Goal: Task Accomplishment & Management: Use online tool/utility

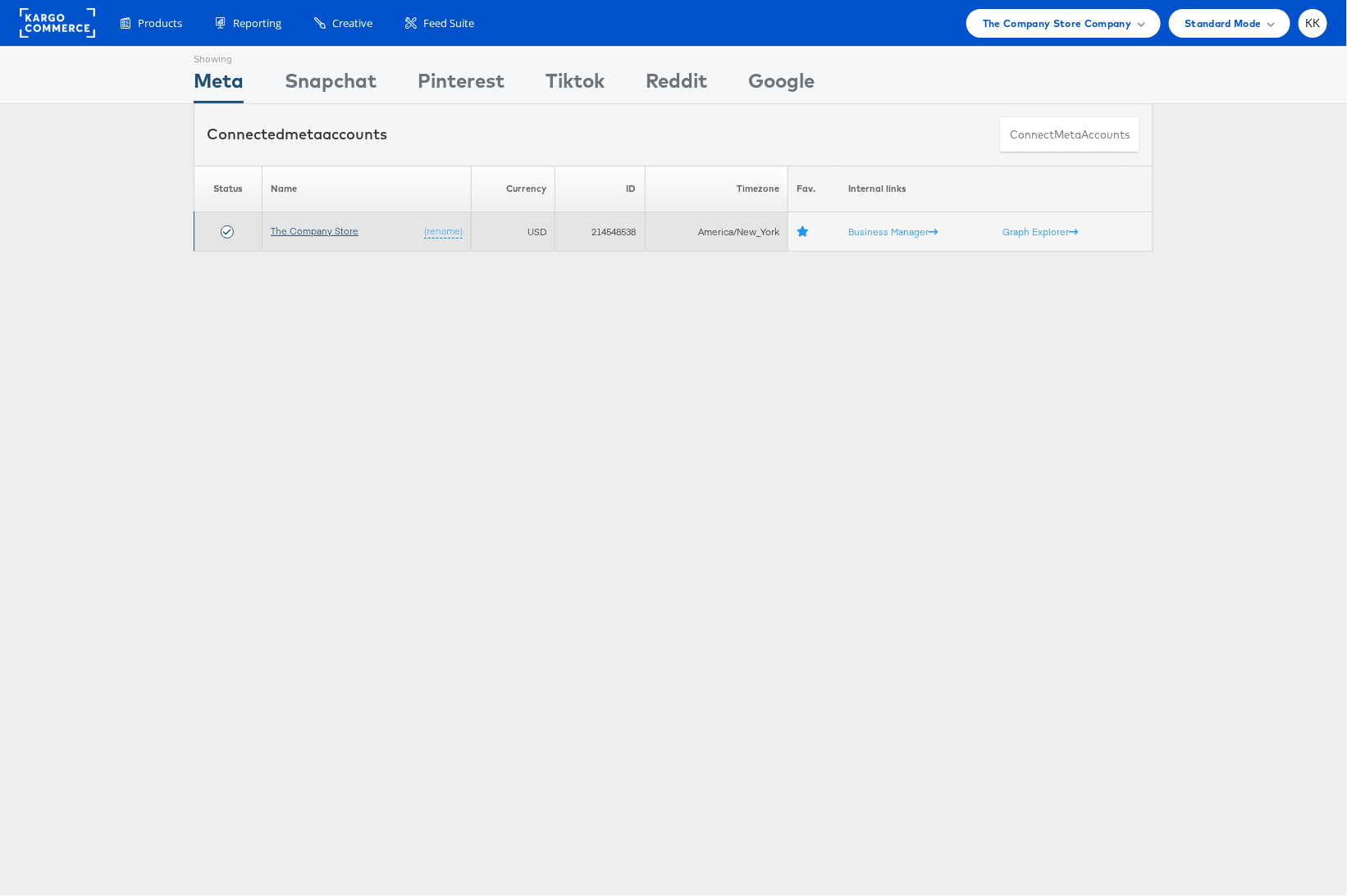
click at [290, 225] on link "The Company Store" at bounding box center [314, 230] width 88 height 12
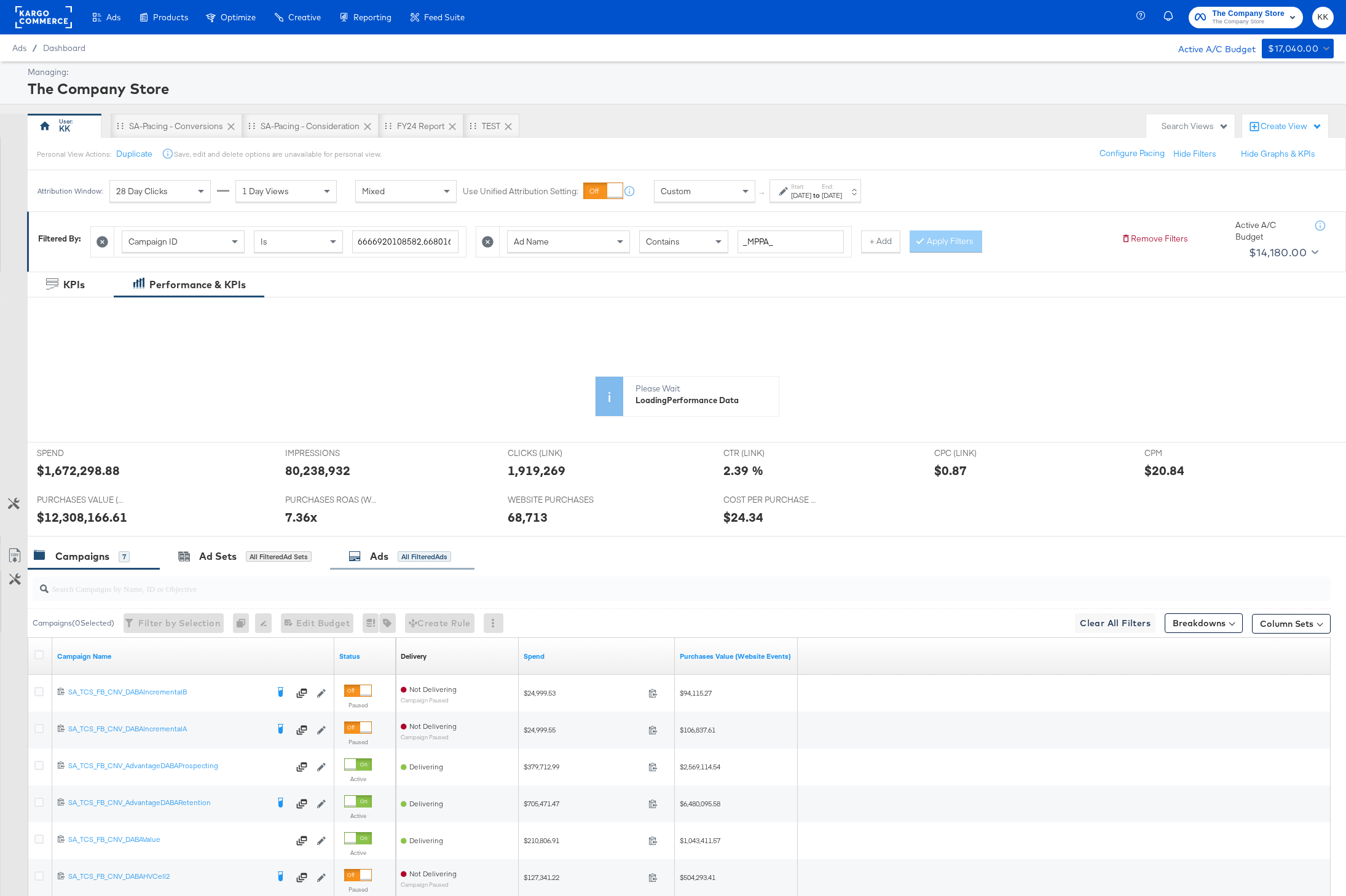
click at [397, 553] on div "Ads All Filtered Ads" at bounding box center [400, 556] width 103 height 14
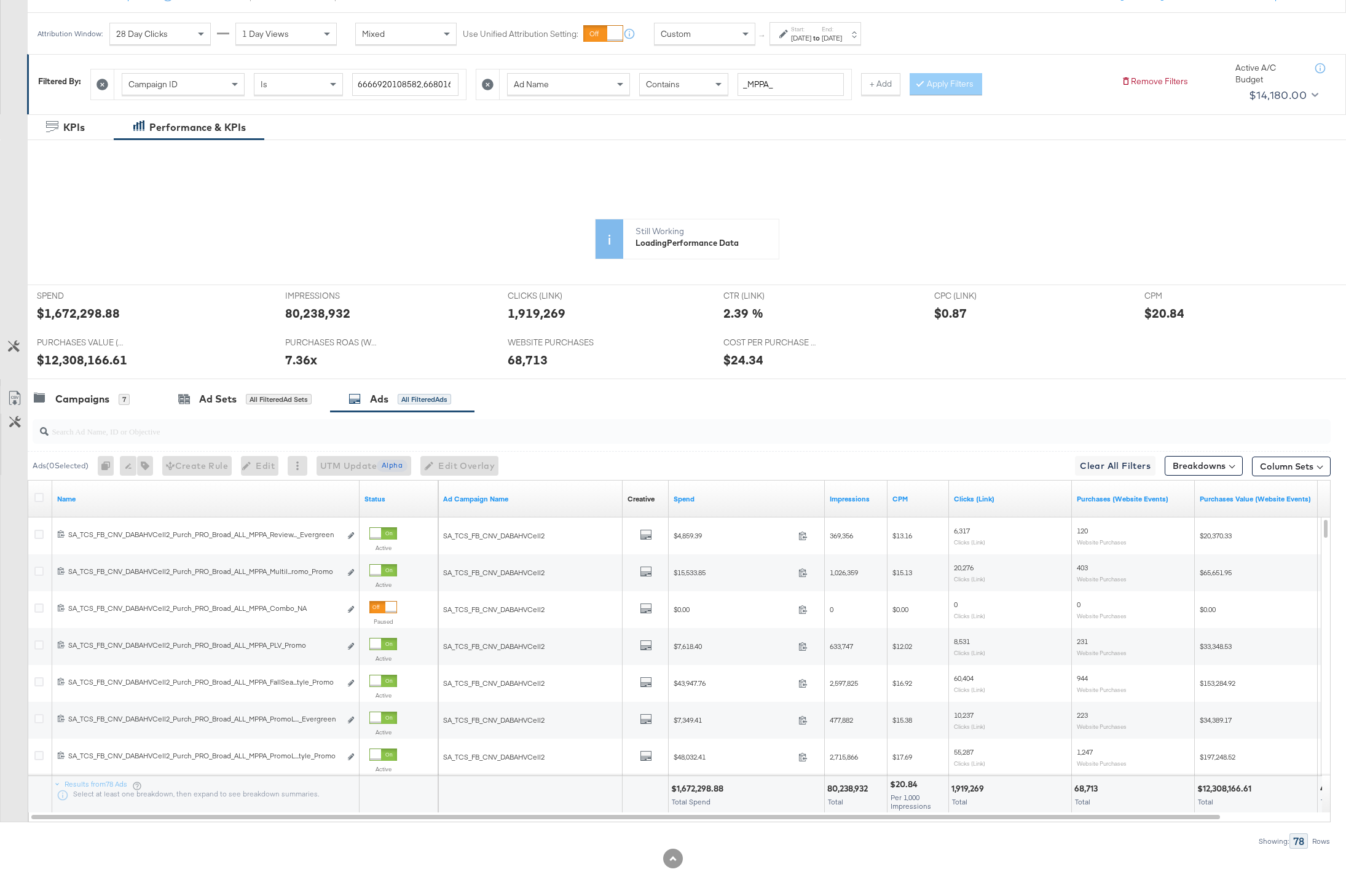
scroll to position [164, 0]
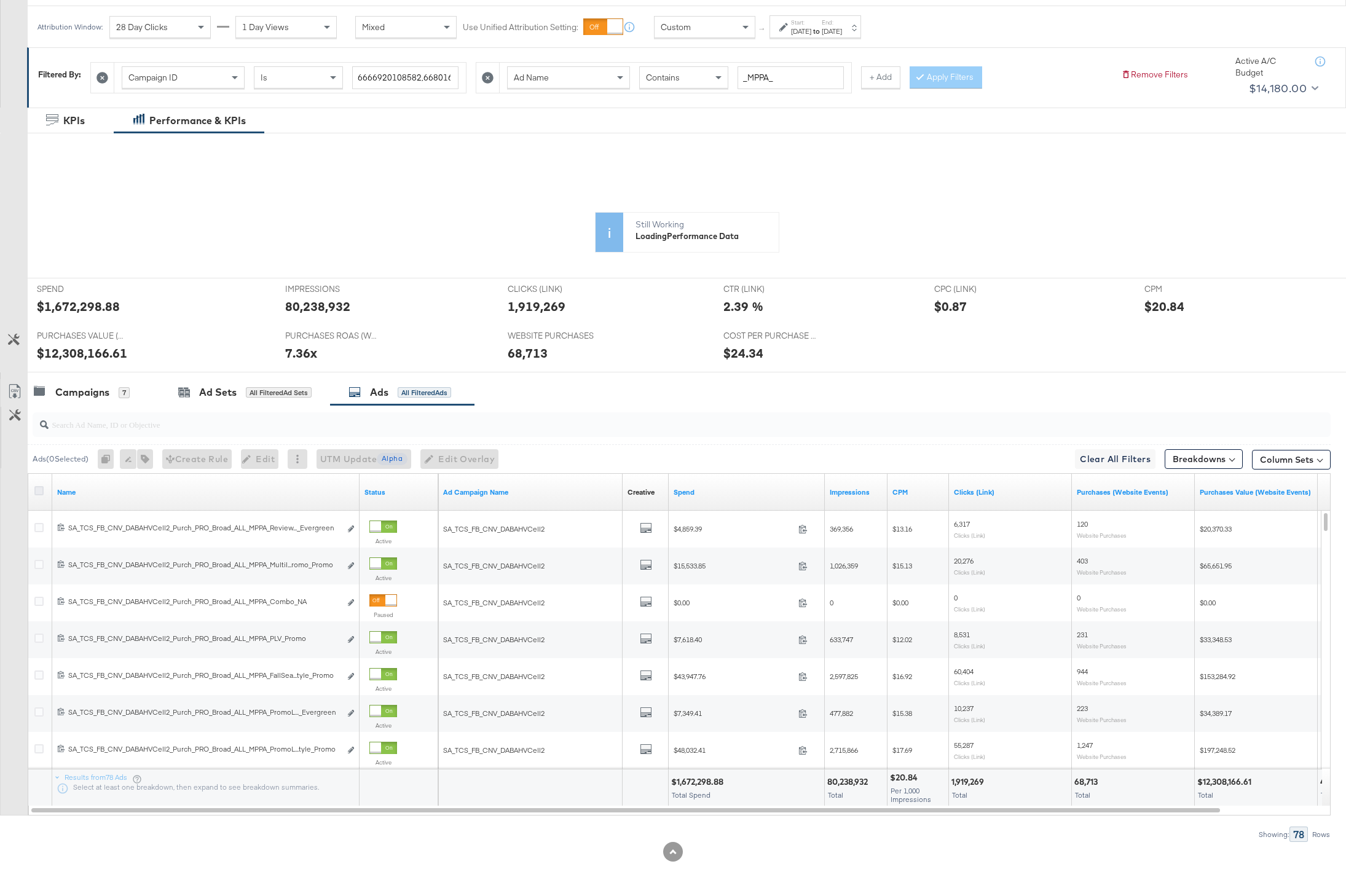
click at [39, 491] on icon at bounding box center [39, 490] width 9 height 9
click at [0, 0] on input "checkbox" at bounding box center [0, 0] width 0 height 0
click at [15, 397] on icon at bounding box center [14, 391] width 15 height 15
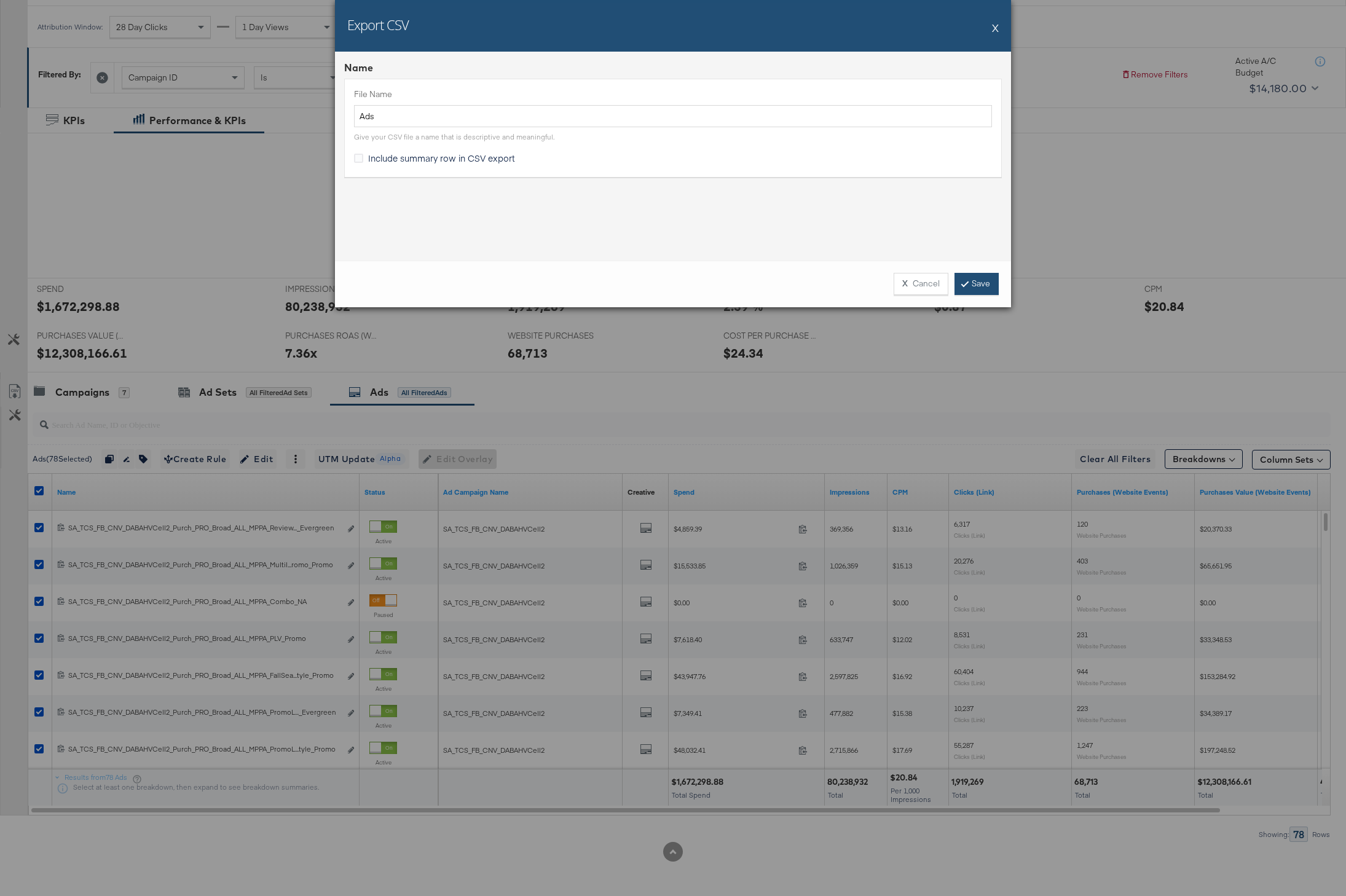
click at [992, 280] on link "Save" at bounding box center [976, 283] width 44 height 22
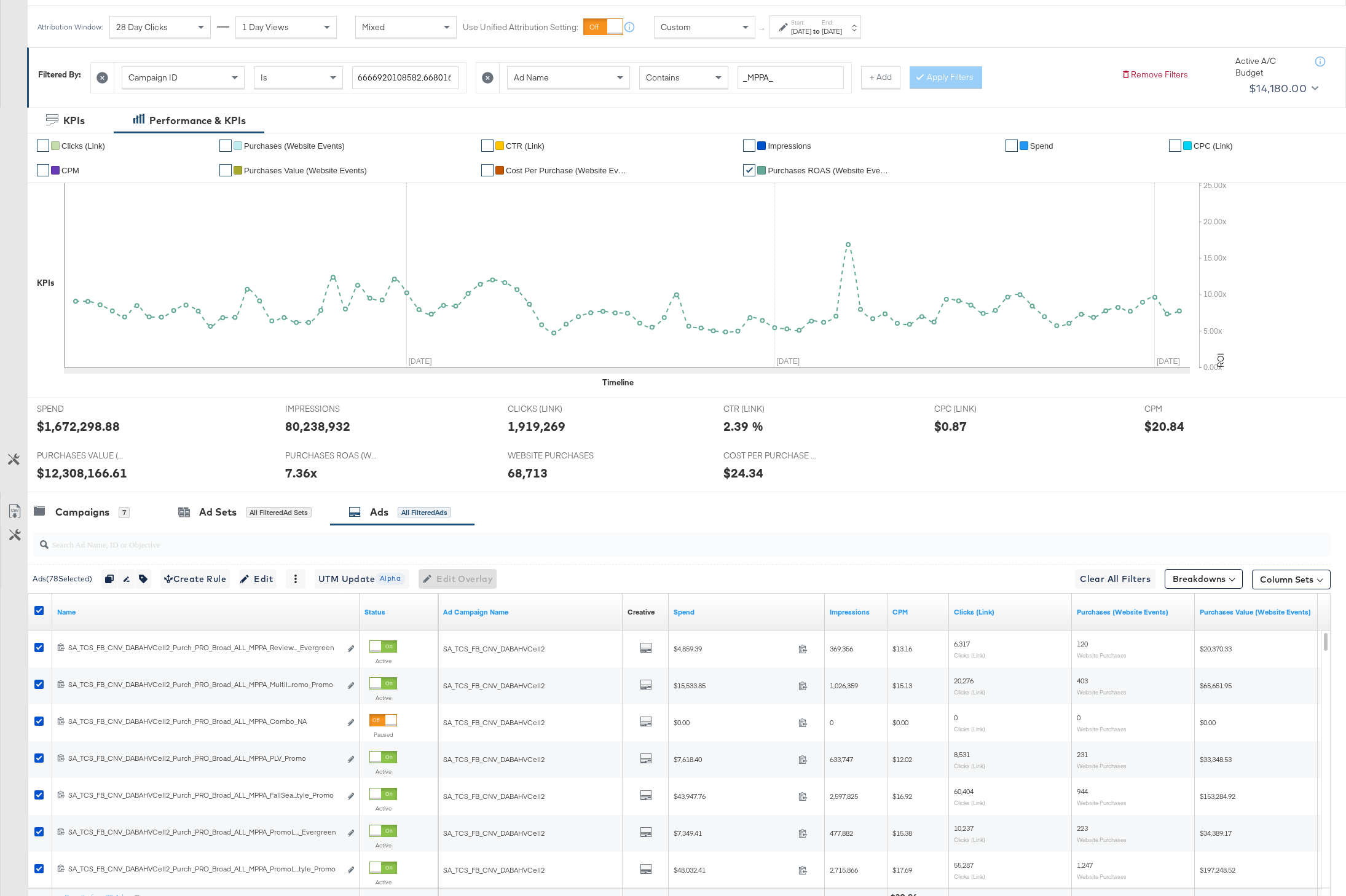
click at [486, 71] on div at bounding box center [487, 77] width 23 height 30
click at [487, 77] on icon at bounding box center [488, 77] width 12 height 12
click at [555, 82] on button "Apply Filters" at bounding box center [560, 77] width 72 height 22
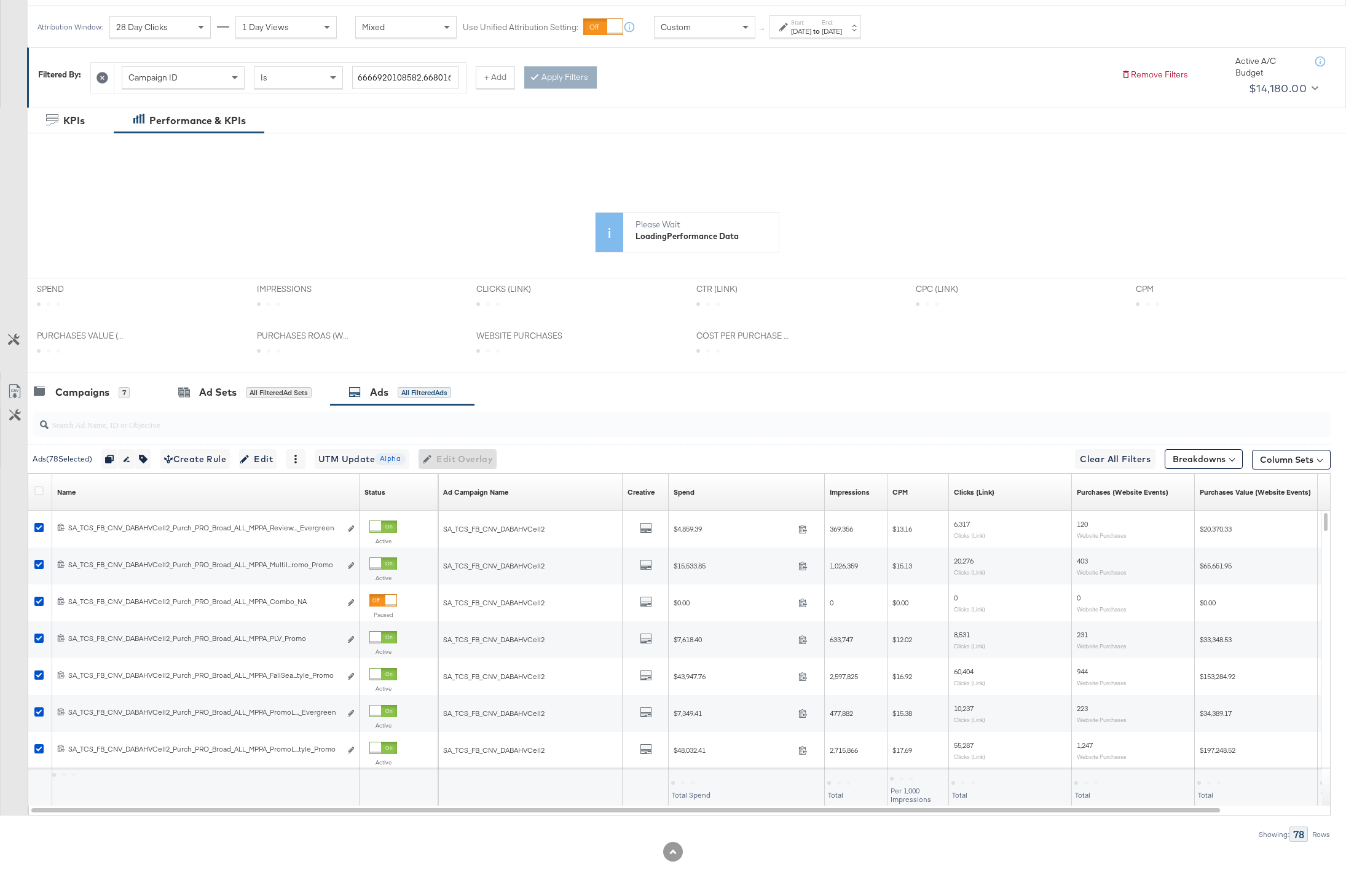
scroll to position [0, 0]
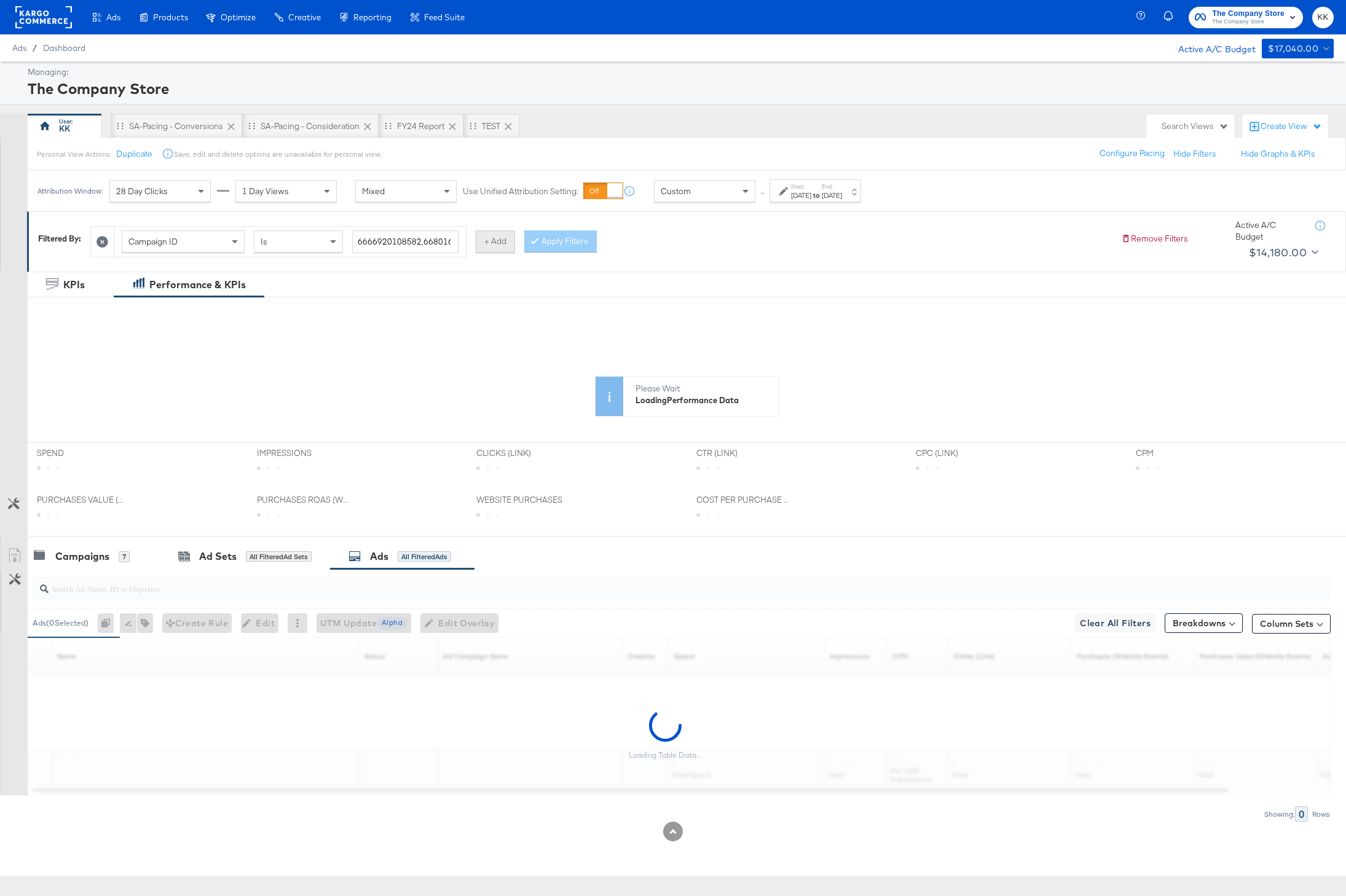
click at [487, 252] on button "+ Add" at bounding box center [495, 241] width 39 height 22
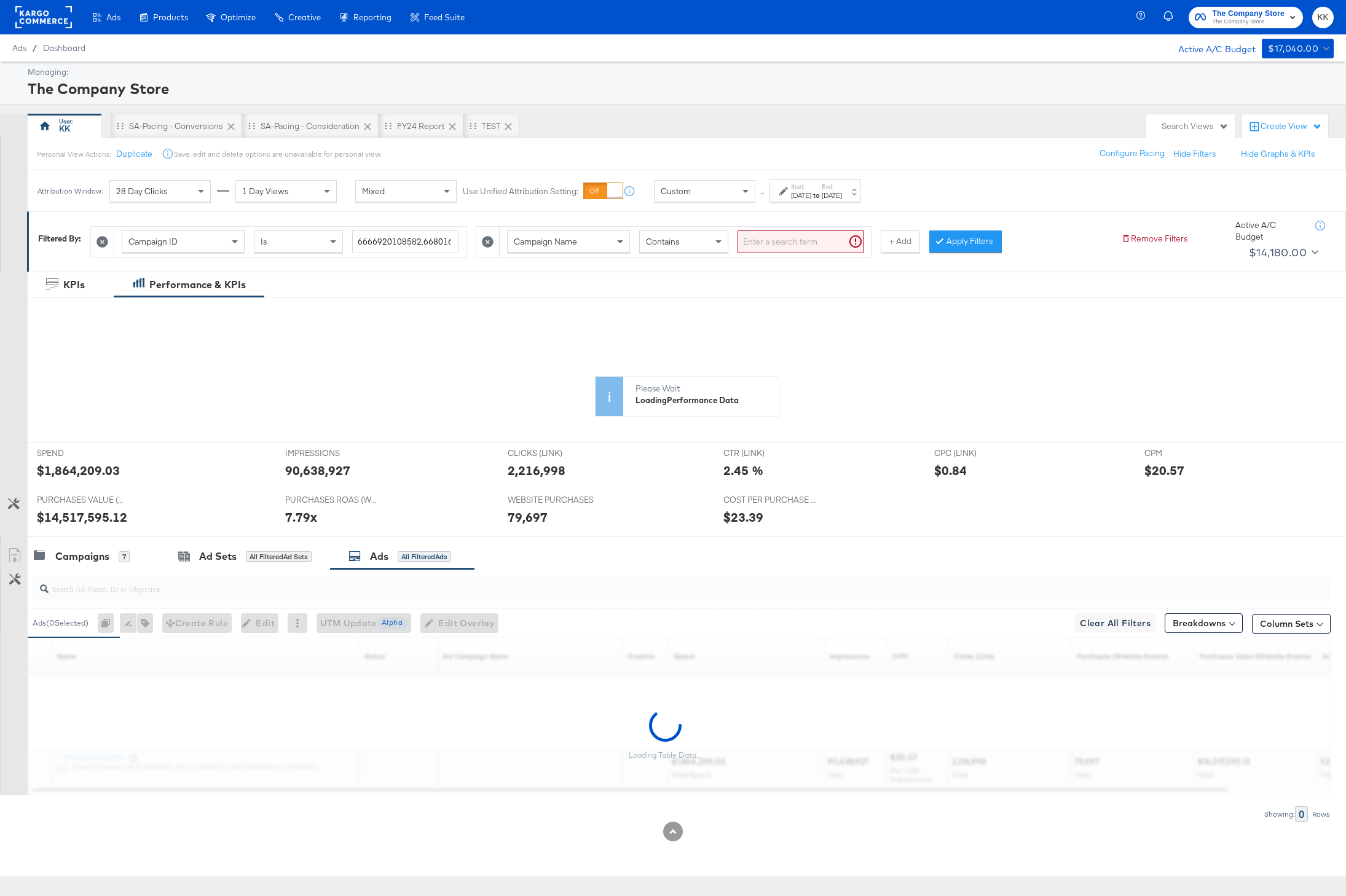
click at [546, 238] on span "Campaign Name" at bounding box center [546, 242] width 63 height 11
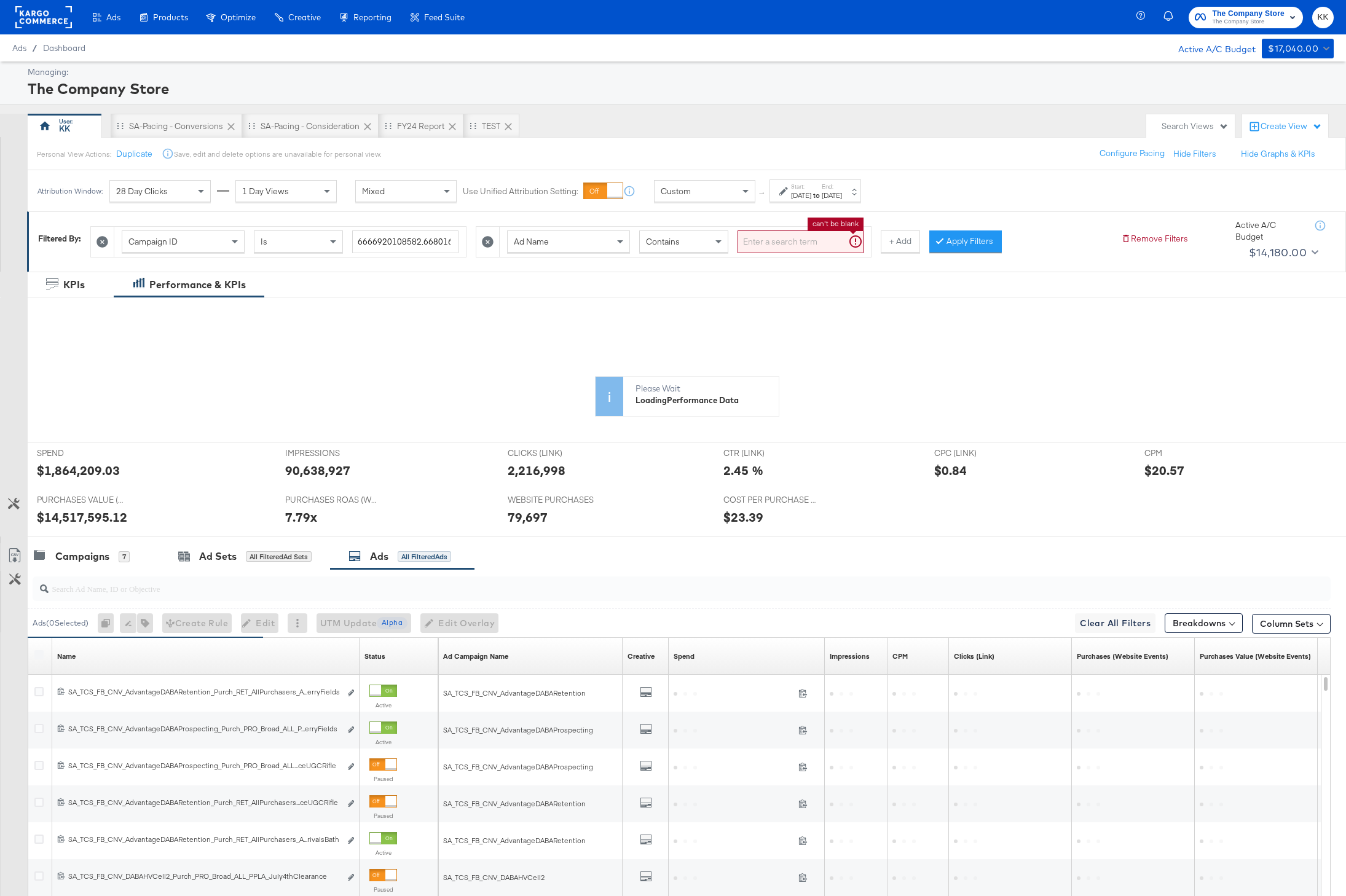
click at [788, 237] on input "search" at bounding box center [800, 242] width 126 height 23
type input "_pp"
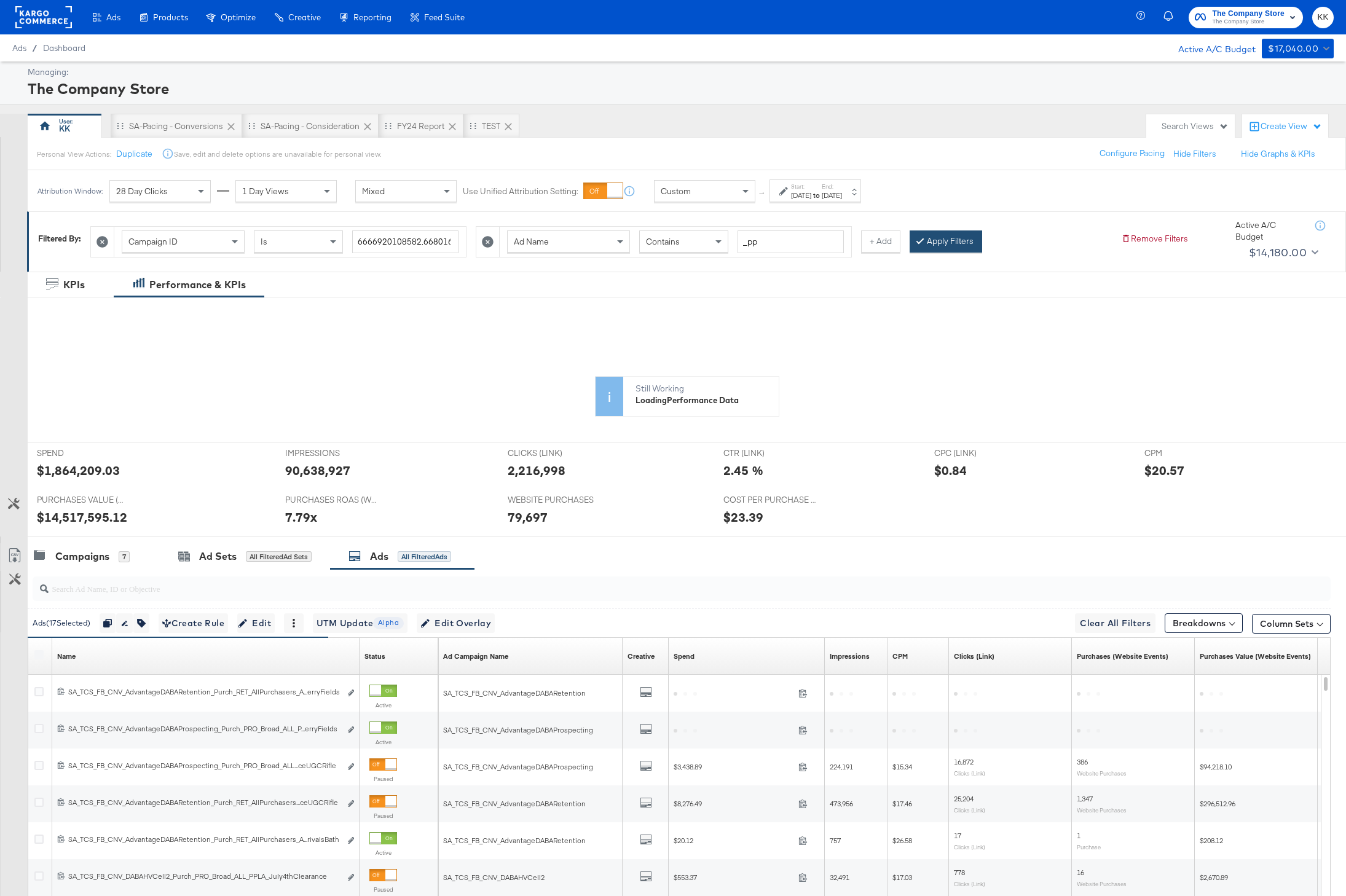
click at [944, 238] on button "Apply Filters" at bounding box center [945, 241] width 72 height 22
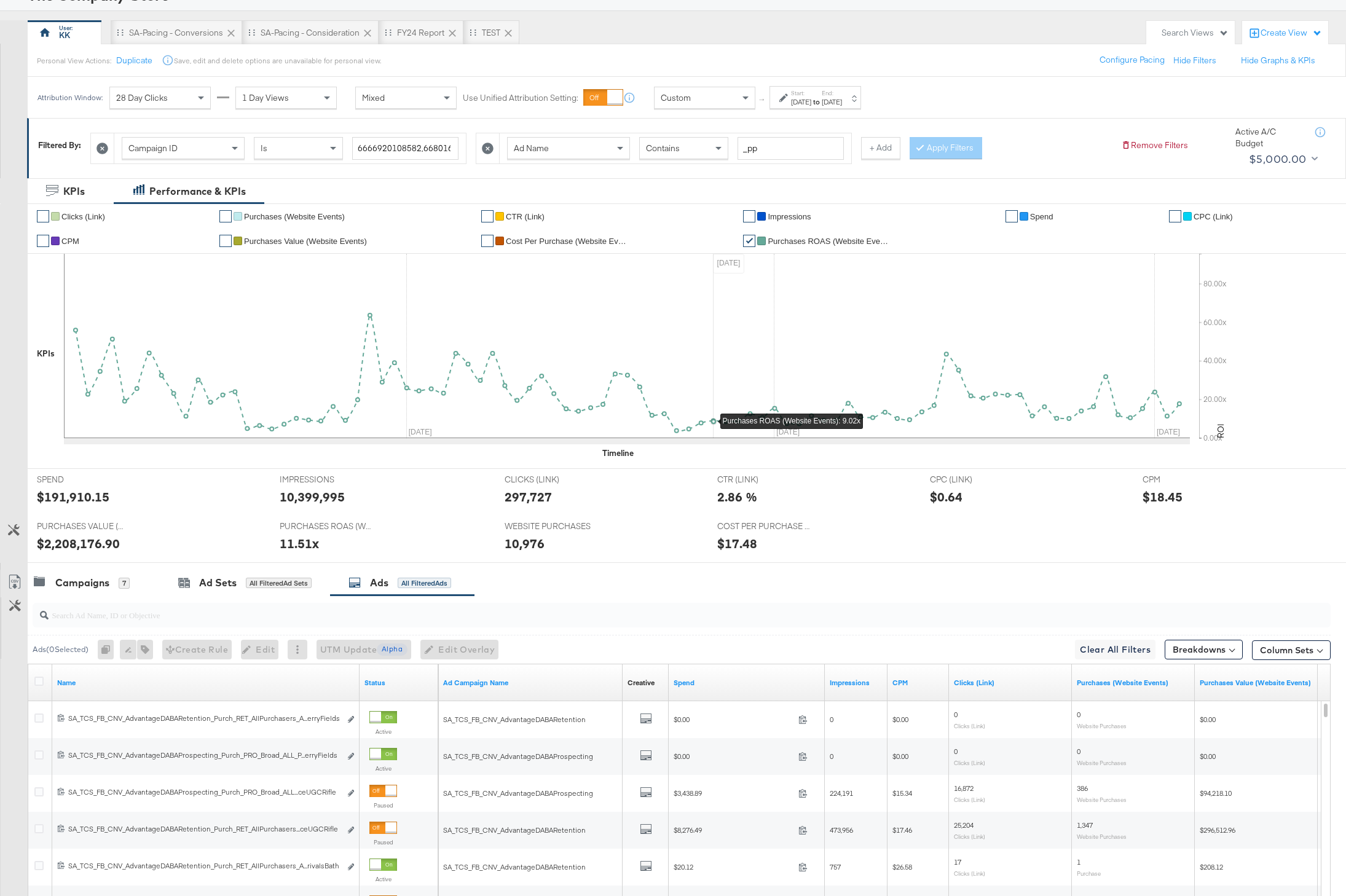
scroll to position [212, 0]
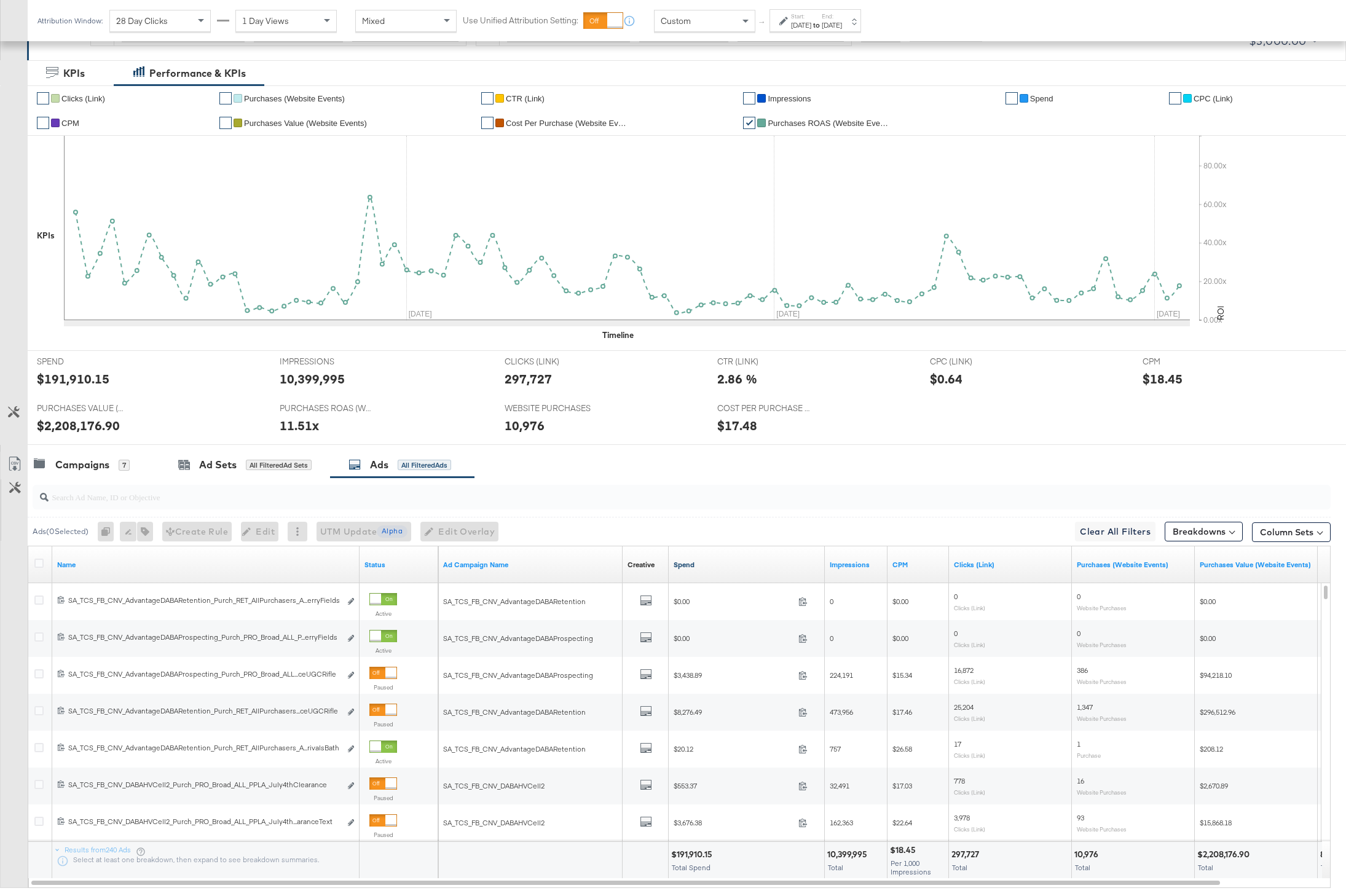
click at [683, 561] on link "Spend" at bounding box center [747, 565] width 146 height 10
click at [39, 561] on icon at bounding box center [39, 563] width 9 height 9
click at [0, 0] on input "checkbox" at bounding box center [0, 0] width 0 height 0
click at [15, 459] on icon at bounding box center [14, 463] width 15 height 15
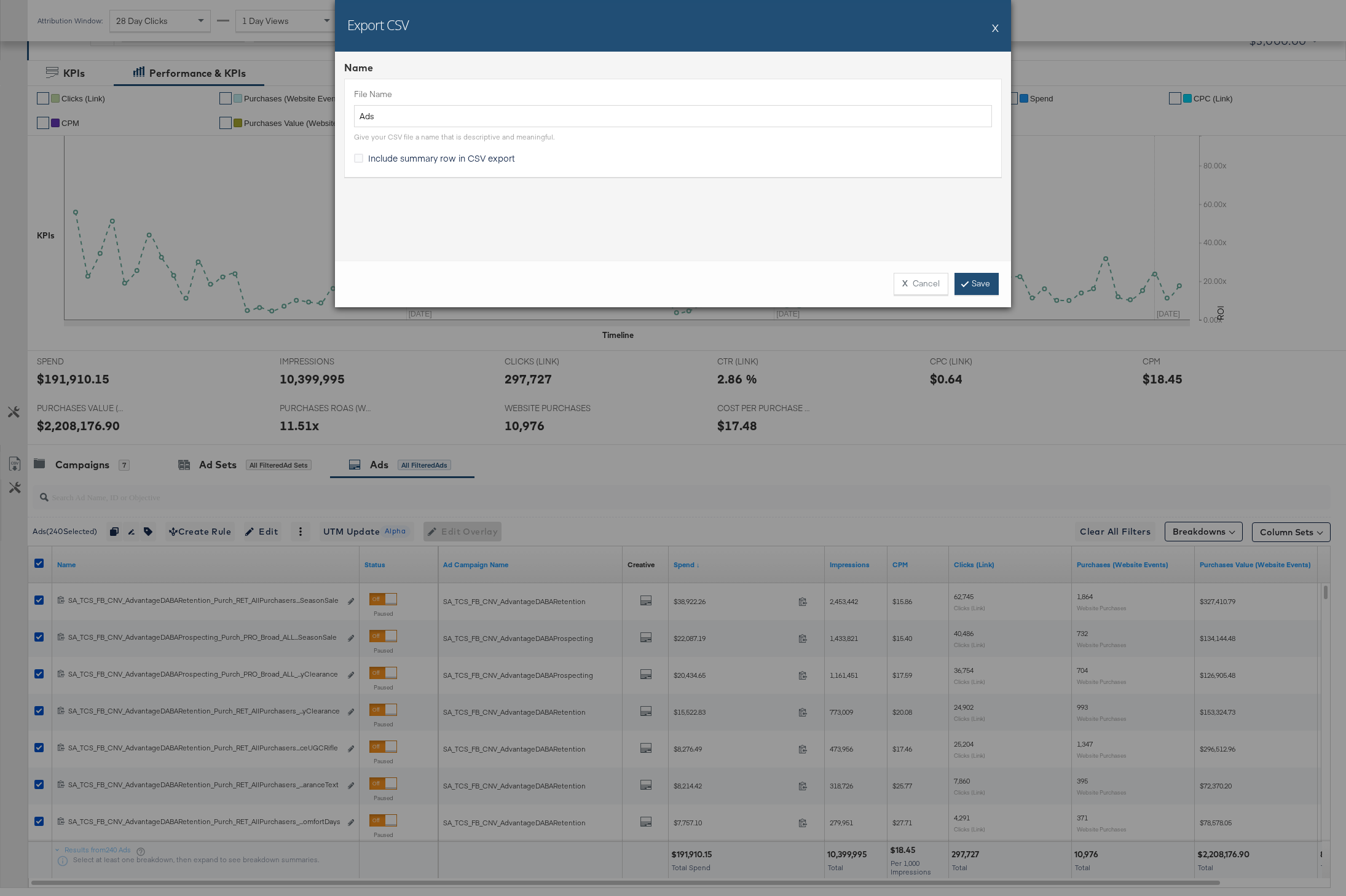
click at [992, 283] on link "Save" at bounding box center [976, 283] width 44 height 22
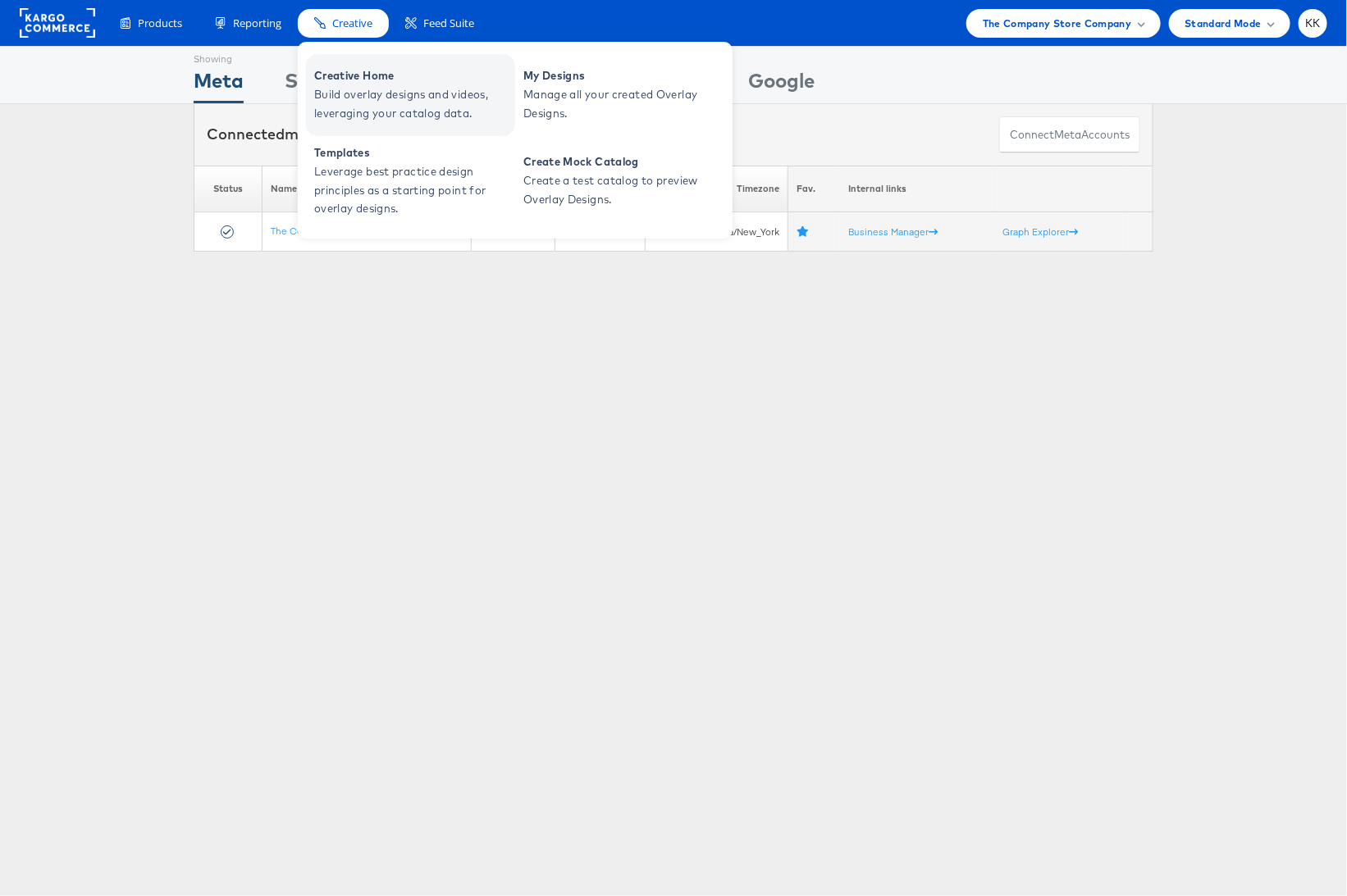
click at [373, 101] on span "Build overlay designs and videos, leveraging your catalog data." at bounding box center [413, 104] width 197 height 38
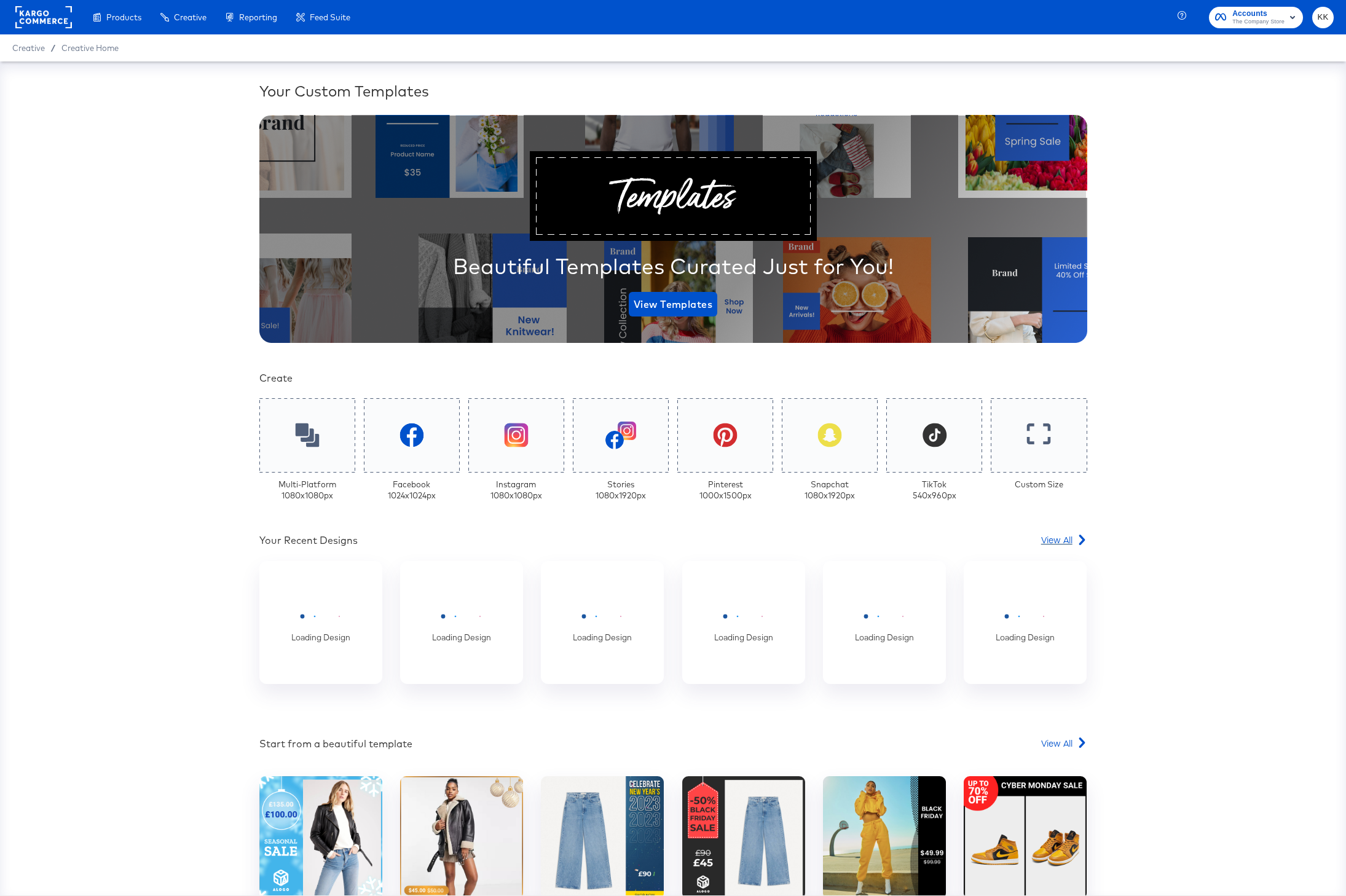
click at [1070, 539] on span "View All" at bounding box center [1056, 539] width 32 height 12
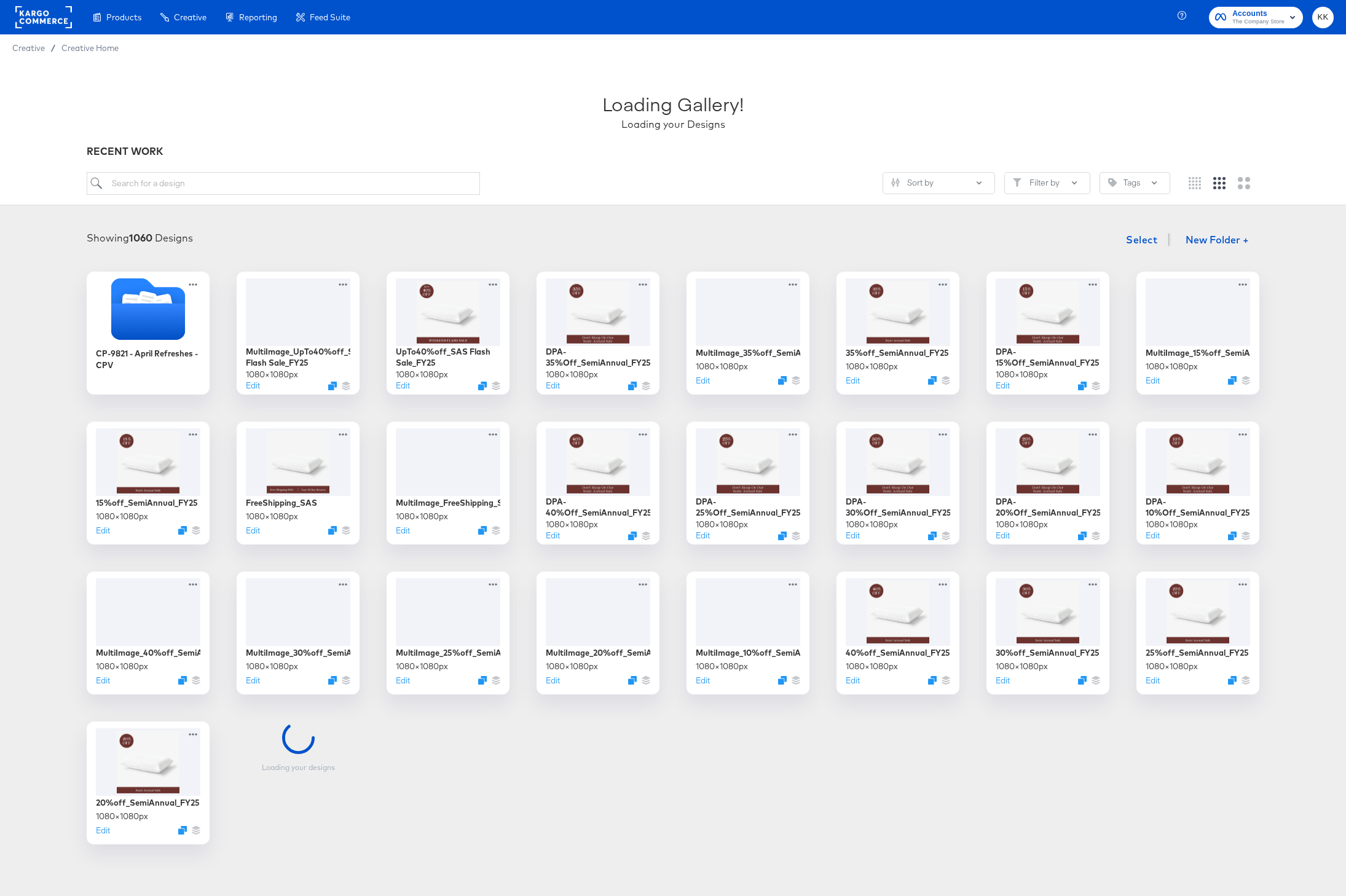
click at [65, 188] on div "Loading Gallery! Loading your Designs RECENT WORK Sort by Filter by Tags" at bounding box center [673, 133] width 1346 height 144
click at [110, 187] on input "search" at bounding box center [283, 184] width 393 height 23
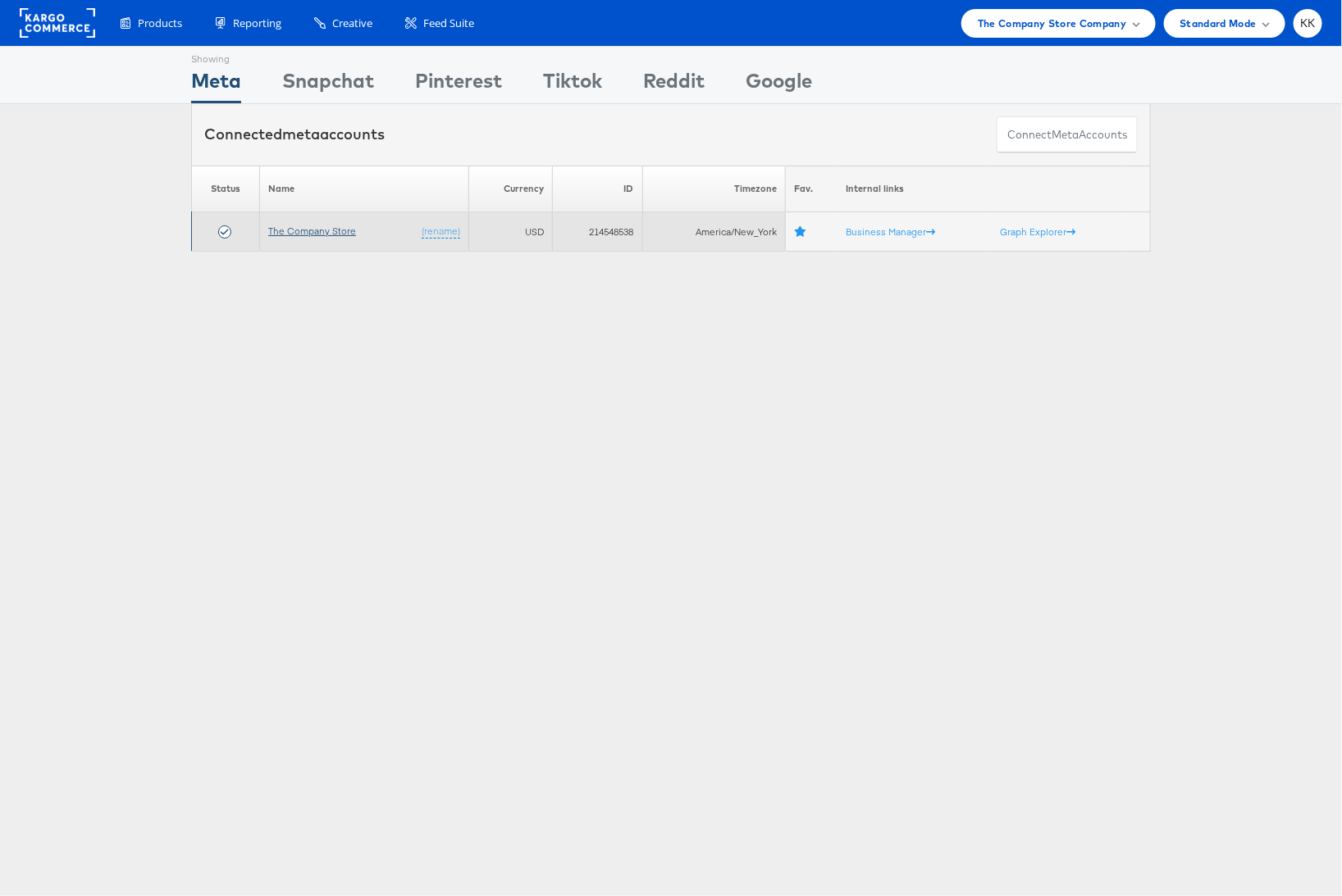
click at [318, 230] on link "The Company Store" at bounding box center [313, 230] width 88 height 12
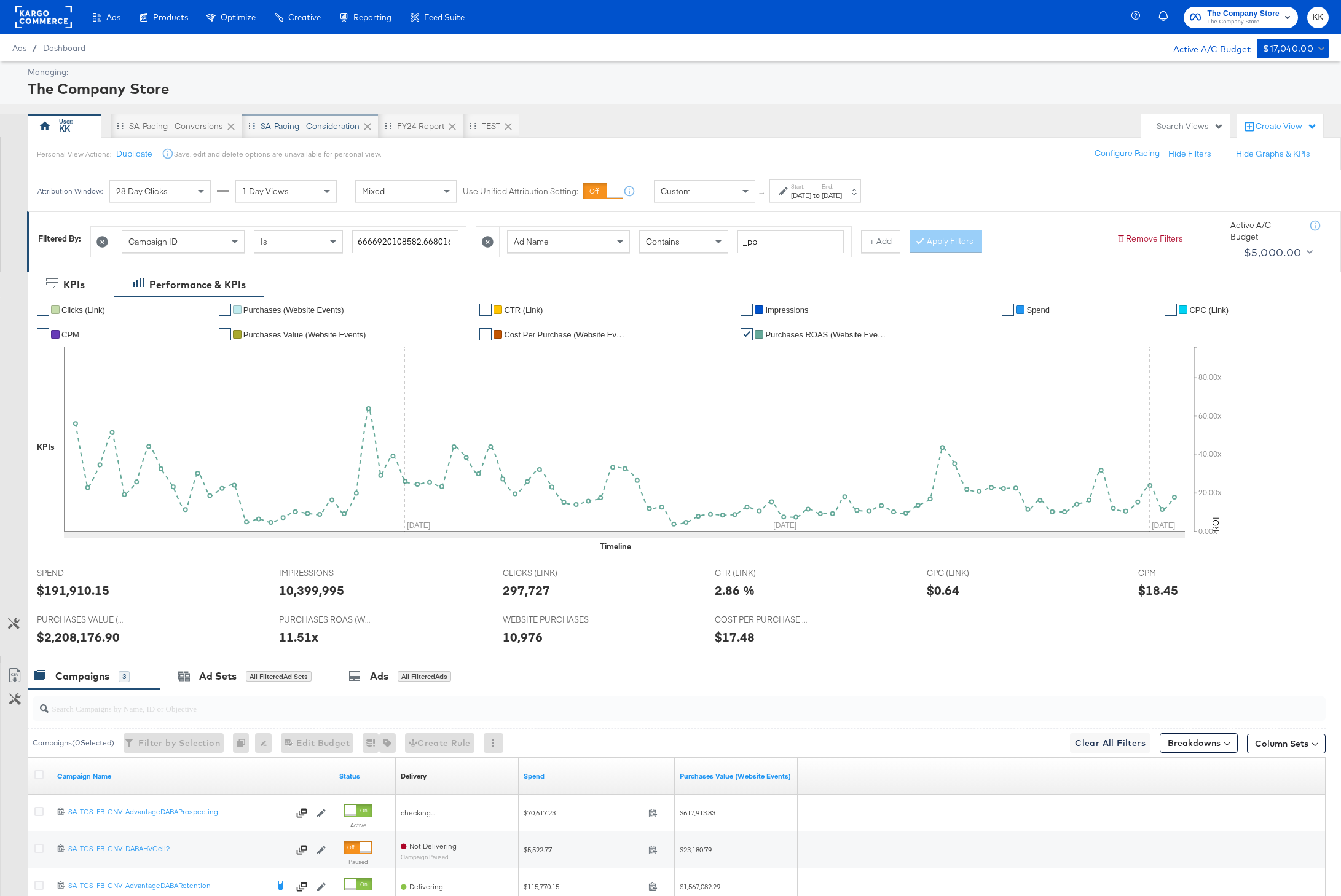
click at [330, 124] on div "SA-Pacing - Consideration" at bounding box center [310, 126] width 99 height 12
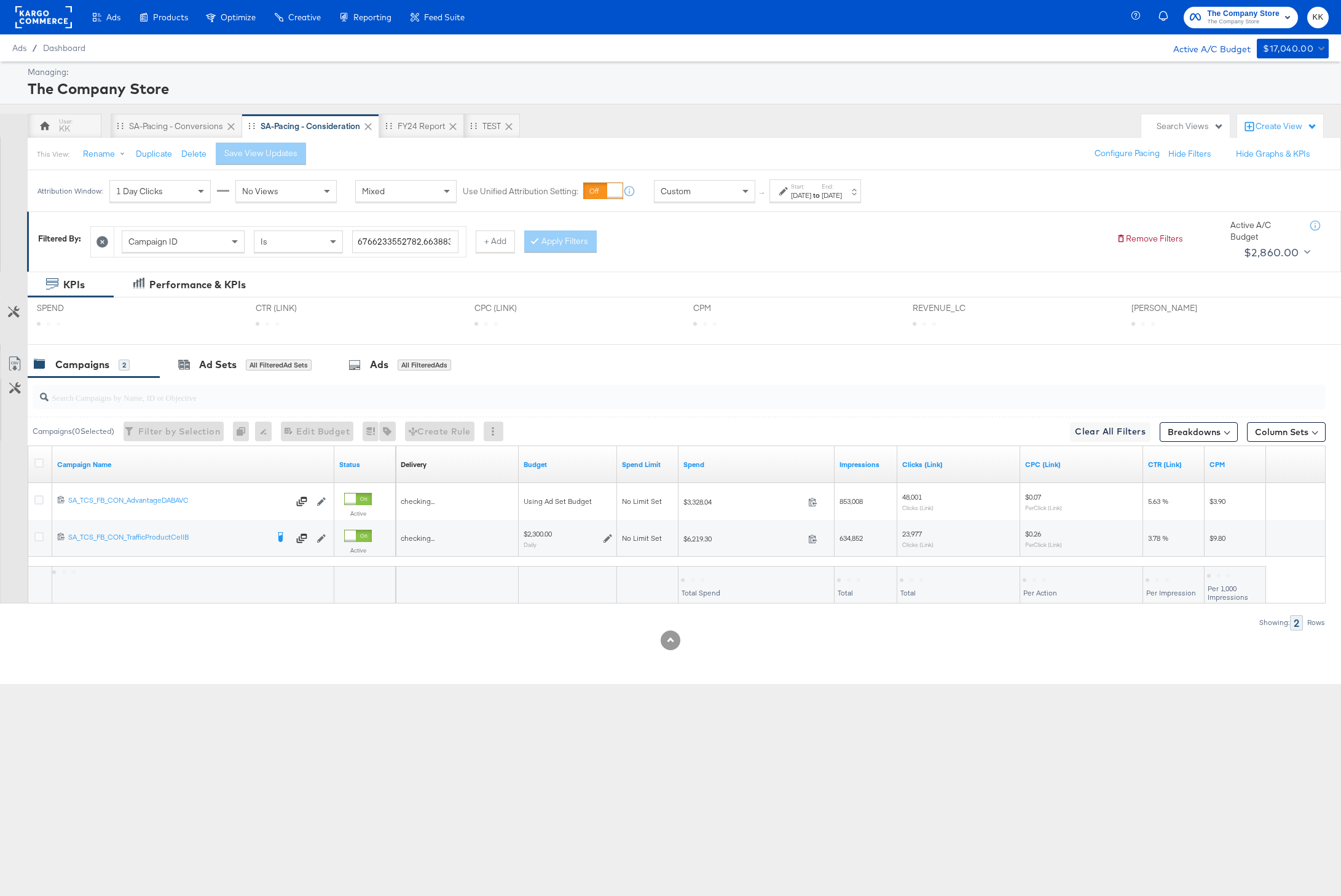
click at [806, 193] on div "Aug 4th 2025" at bounding box center [801, 196] width 20 height 10
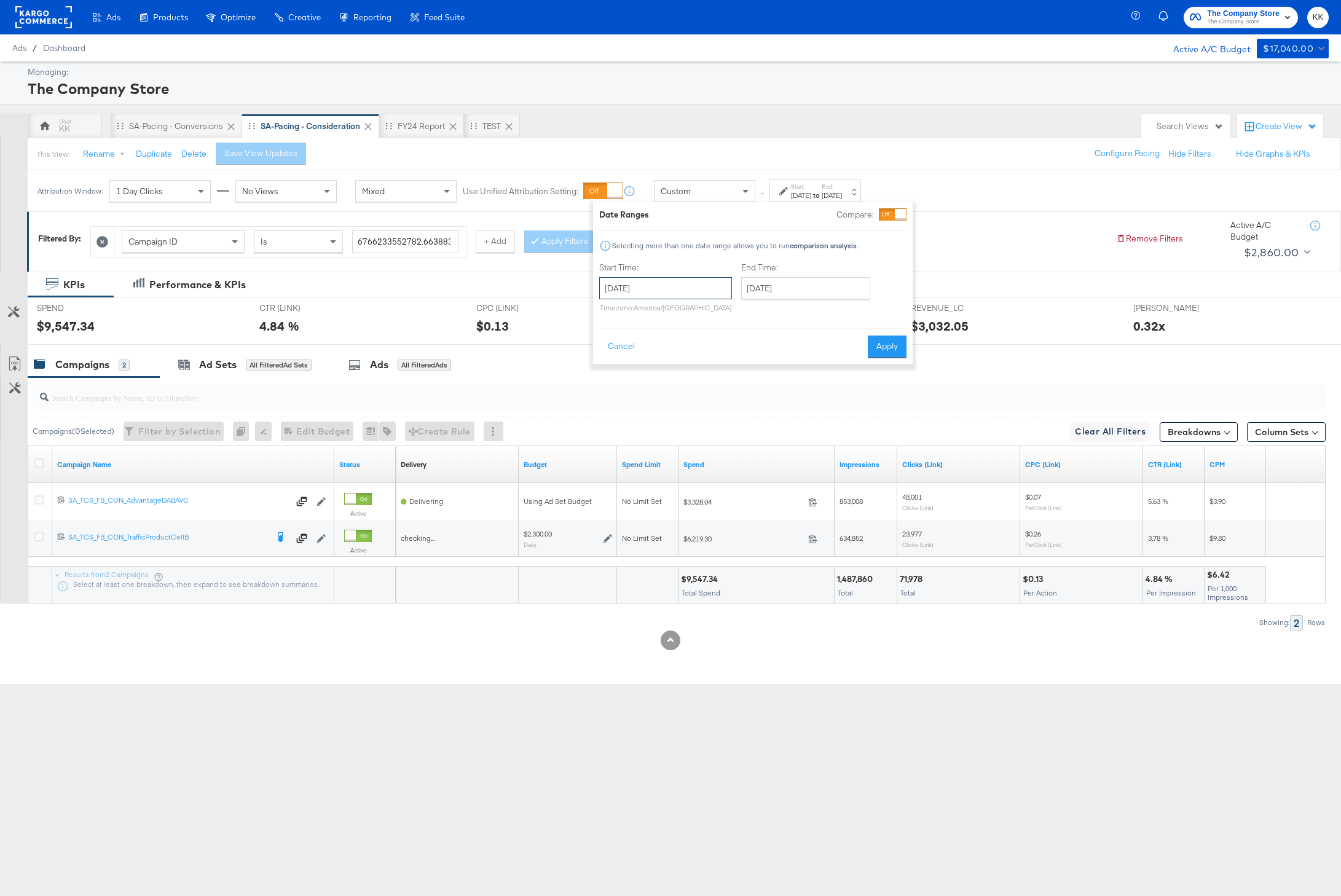
click at [681, 278] on input "August 4th 2025" at bounding box center [665, 288] width 133 height 22
click at [624, 311] on th "August 2025" at bounding box center [676, 314] width 105 height 21
click at [659, 363] on td "Jun" at bounding box center [657, 371] width 37 height 31
click at [614, 314] on span "‹" at bounding box center [612, 314] width 19 height 18
click at [636, 364] on td "5" at bounding box center [634, 367] width 21 height 17
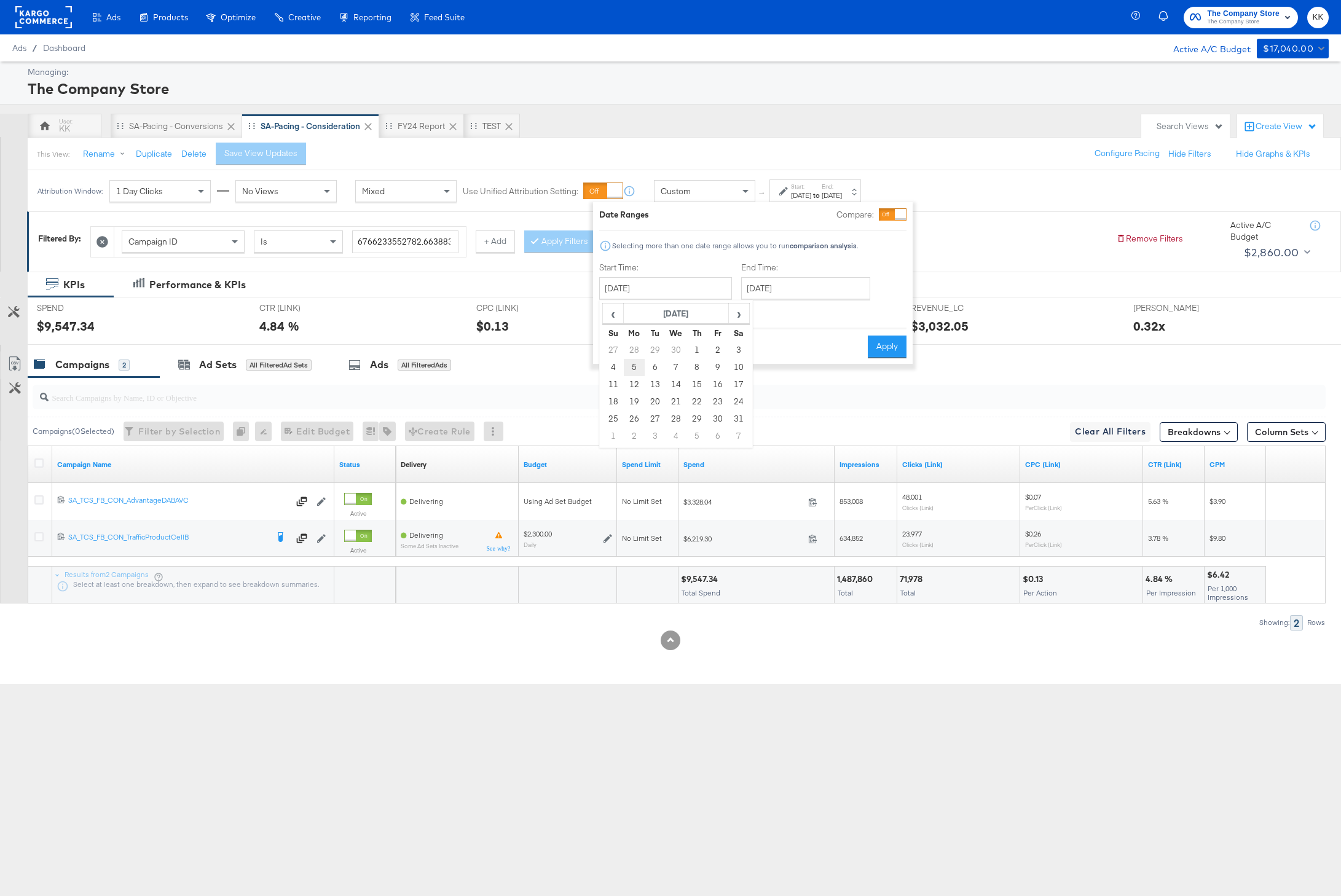
type input "May 5th 2025"
click at [778, 281] on input "August 10th 2025" at bounding box center [807, 288] width 129 height 22
click at [748, 369] on td "3" at bounding box center [756, 367] width 21 height 17
type input "August 3rd 2025"
click at [867, 340] on button "Apply" at bounding box center [884, 346] width 39 height 22
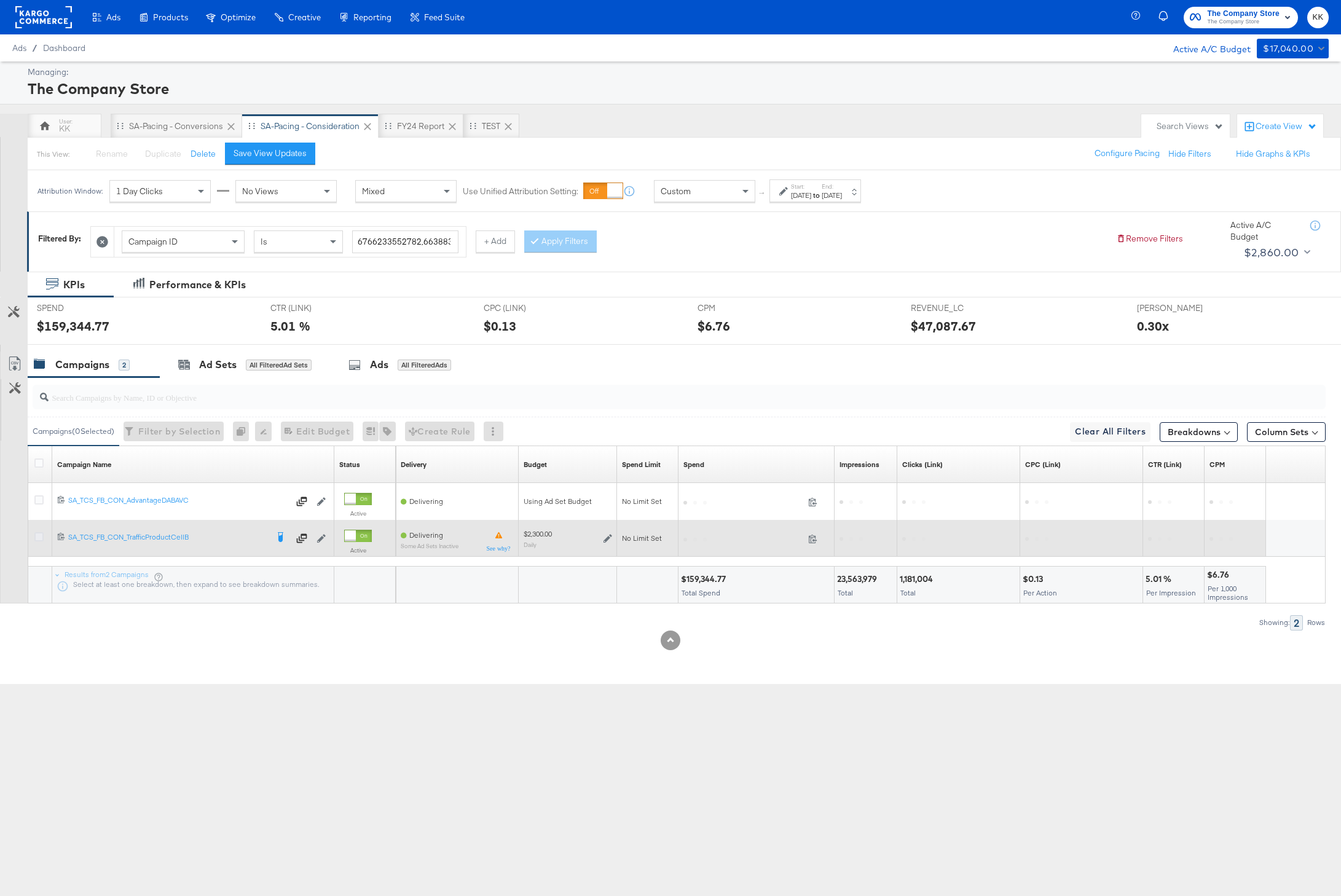
click at [41, 539] on icon at bounding box center [39, 537] width 9 height 9
click at [0, 0] on input "checkbox" at bounding box center [0, 0] width 0 height 0
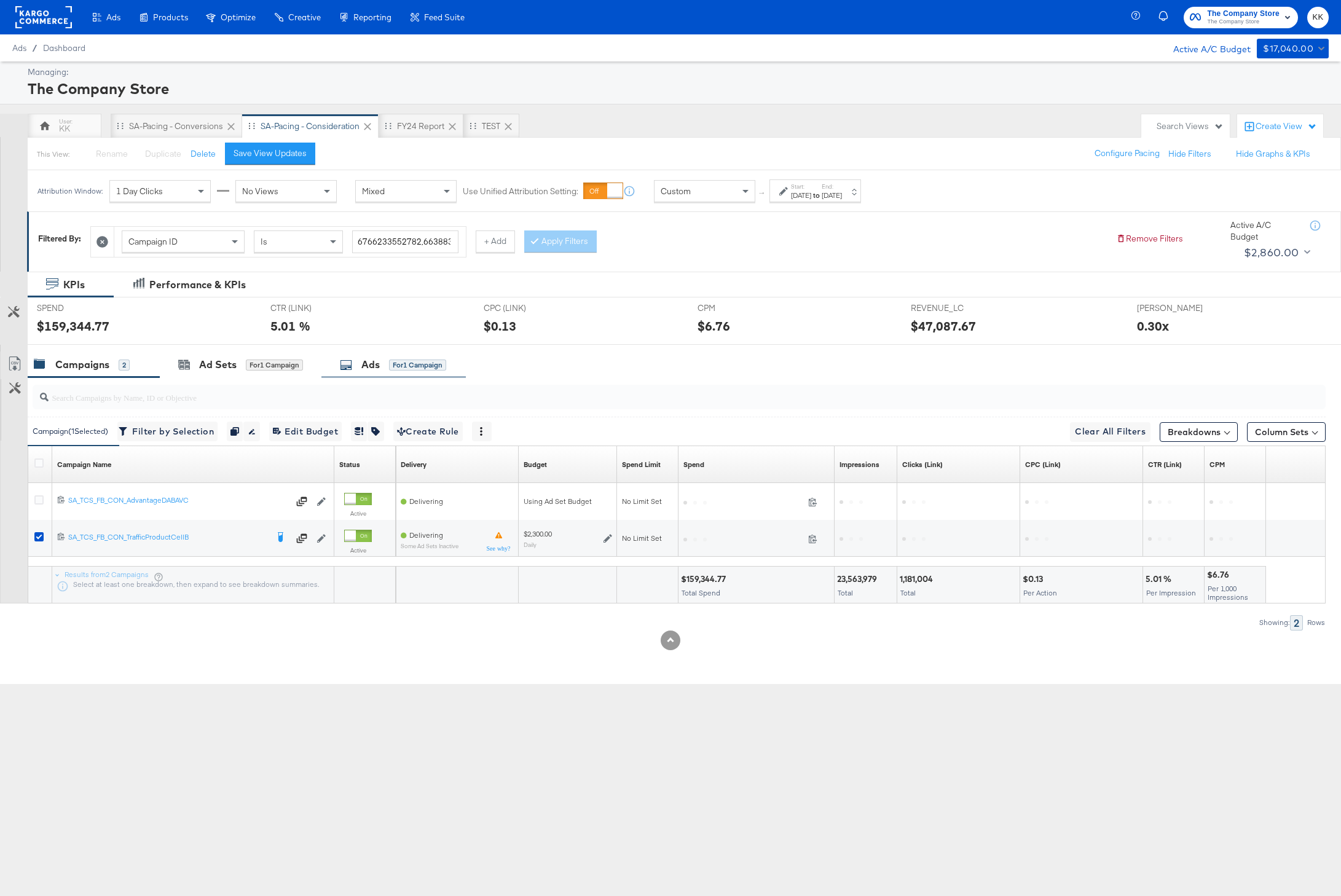
click at [368, 365] on div "Ads" at bounding box center [371, 365] width 18 height 14
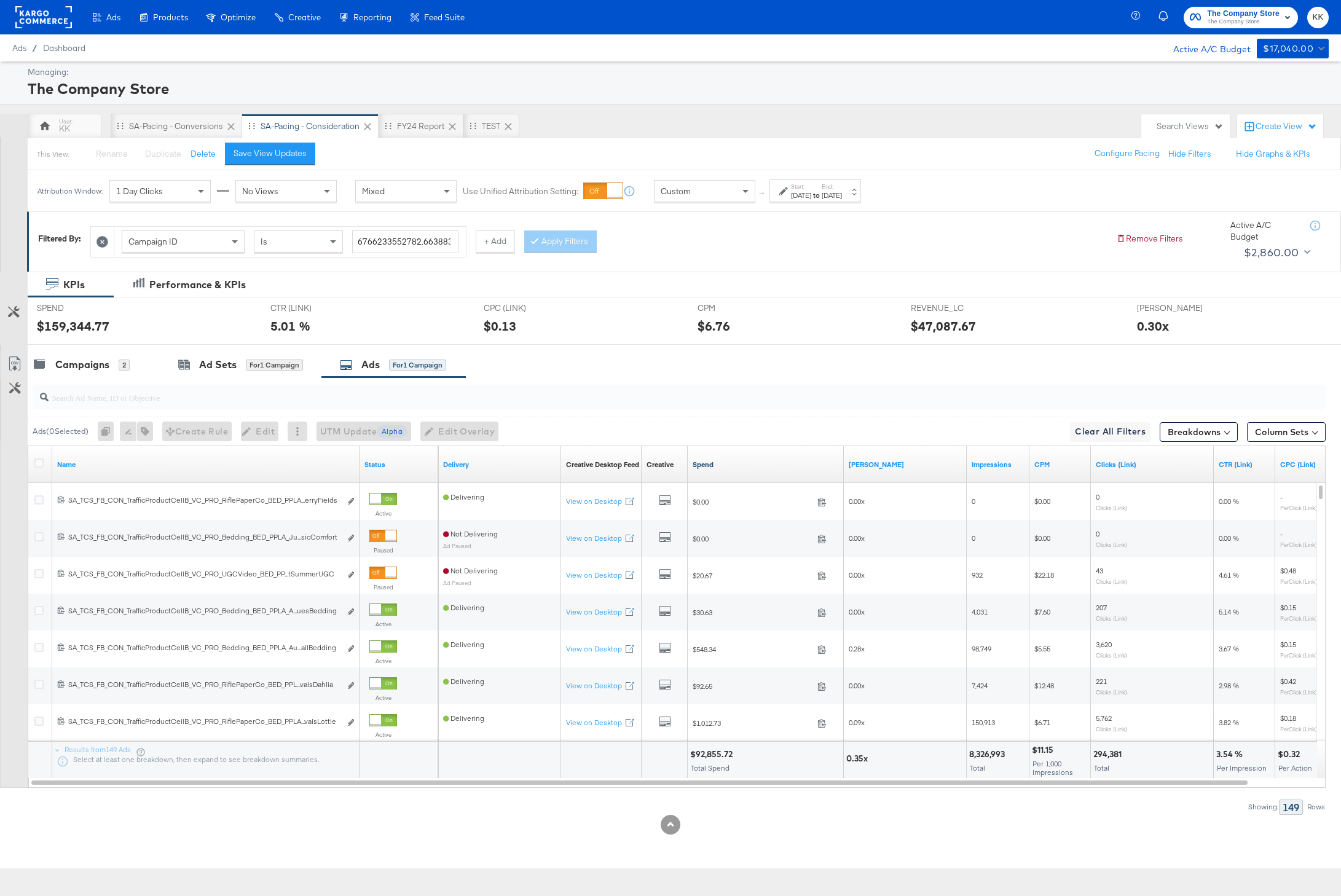
click at [697, 463] on link "Spend" at bounding box center [766, 465] width 146 height 10
click at [37, 459] on icon at bounding box center [39, 463] width 9 height 9
click at [0, 0] on input "checkbox" at bounding box center [0, 0] width 0 height 0
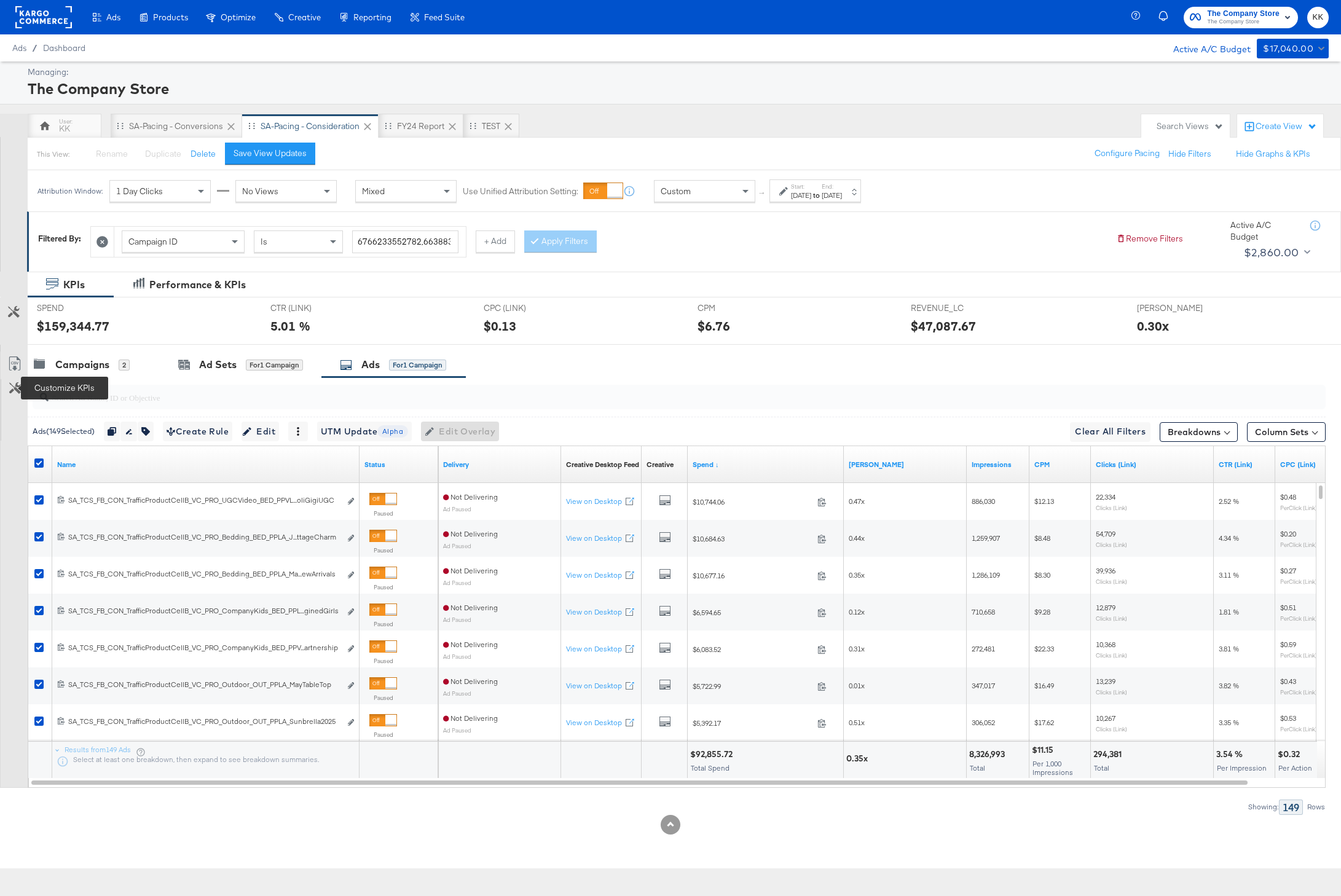
click at [16, 361] on icon at bounding box center [14, 364] width 15 height 15
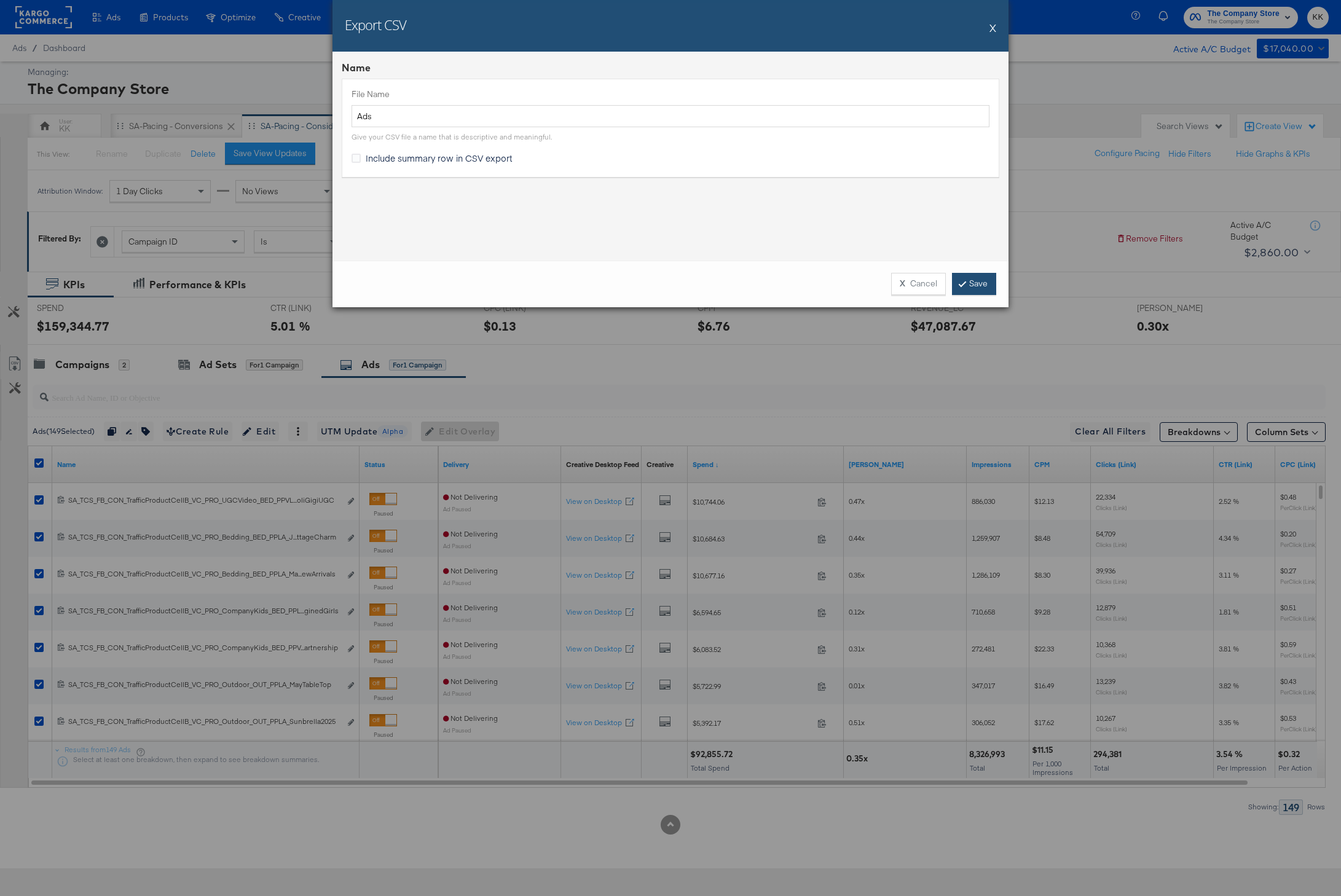
click at [963, 279] on link "Save" at bounding box center [974, 283] width 44 height 22
